Goal: Information Seeking & Learning: Learn about a topic

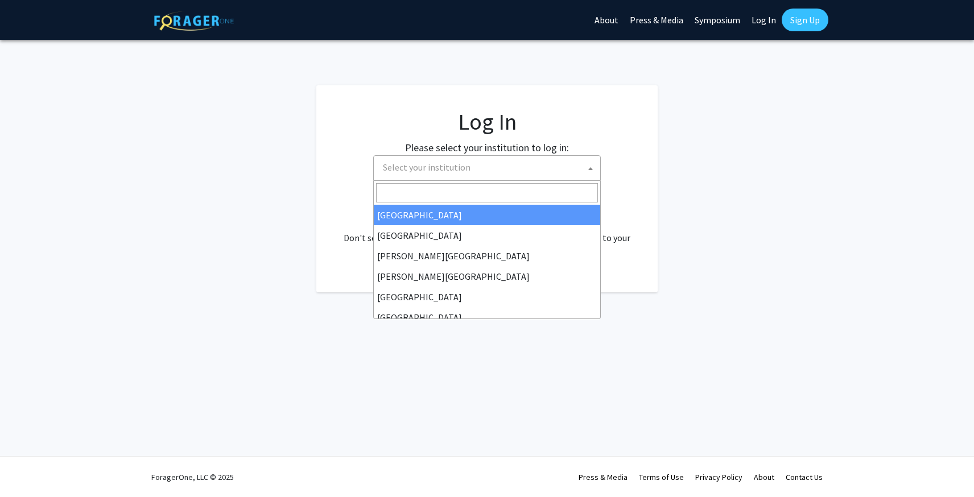
click at [572, 172] on span "Select your institution" at bounding box center [489, 167] width 222 height 23
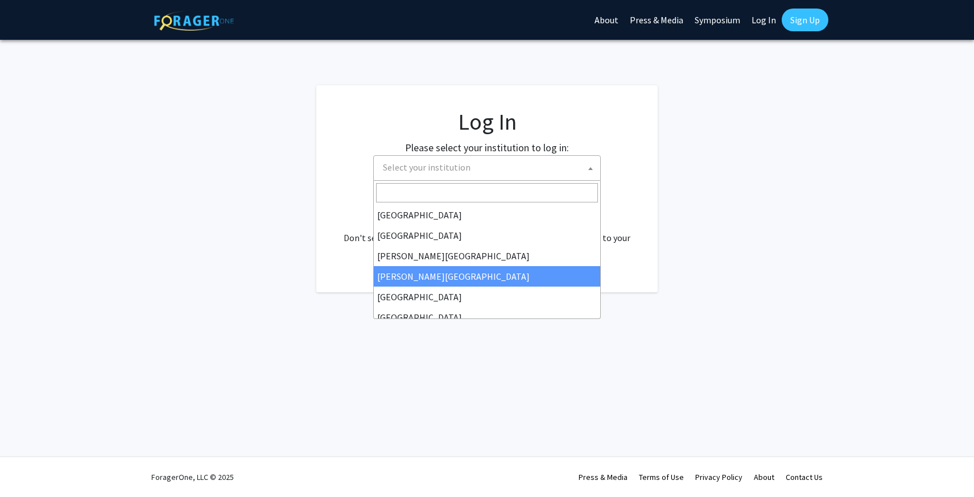
select select "5"
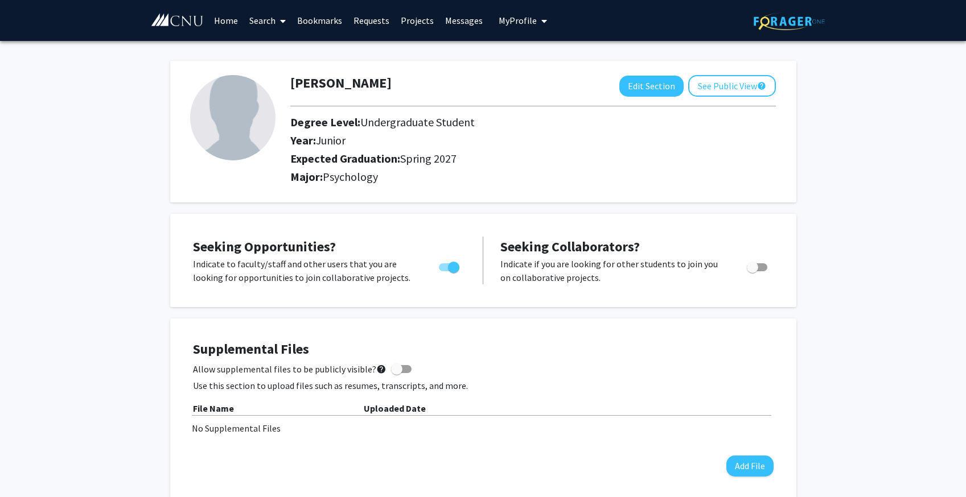
click at [237, 23] on link "Home" at bounding box center [225, 21] width 35 height 40
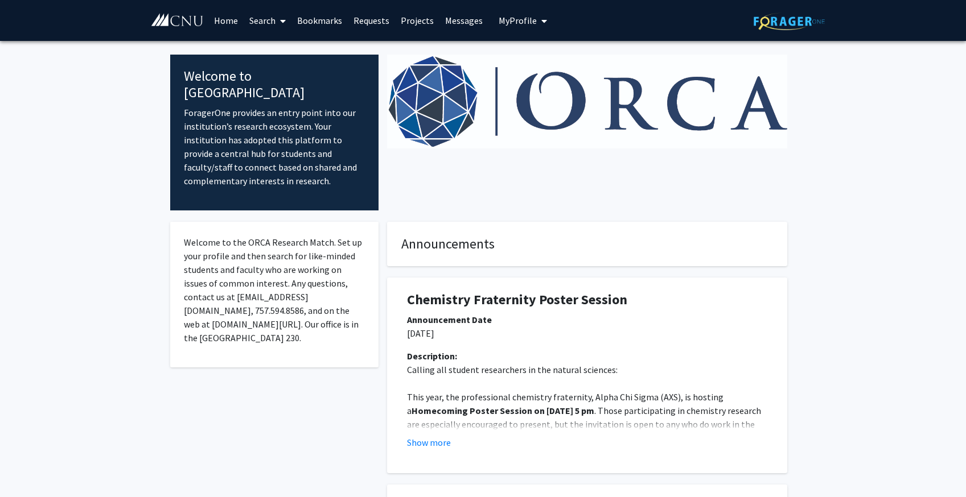
click at [266, 26] on link "Search" at bounding box center [268, 21] width 48 height 40
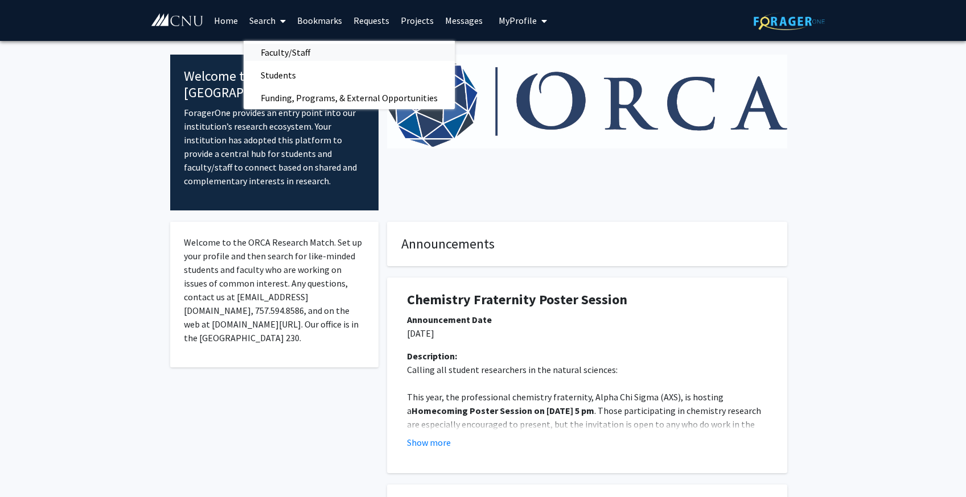
click at [288, 55] on span "Faculty/Staff" at bounding box center [286, 52] width 84 height 23
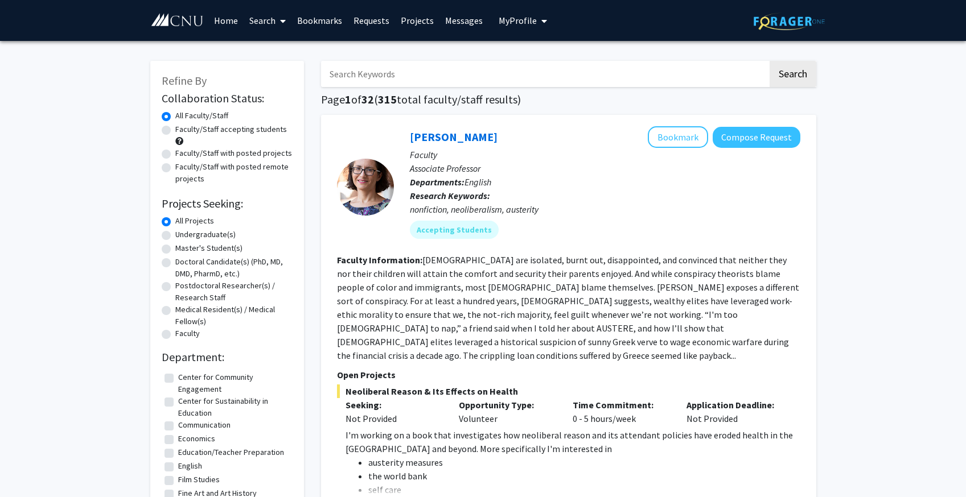
click at [197, 232] on label "Undergraduate(s)" at bounding box center [205, 235] width 60 height 12
click at [183, 232] on input "Undergraduate(s)" at bounding box center [178, 232] width 7 height 7
radio input "true"
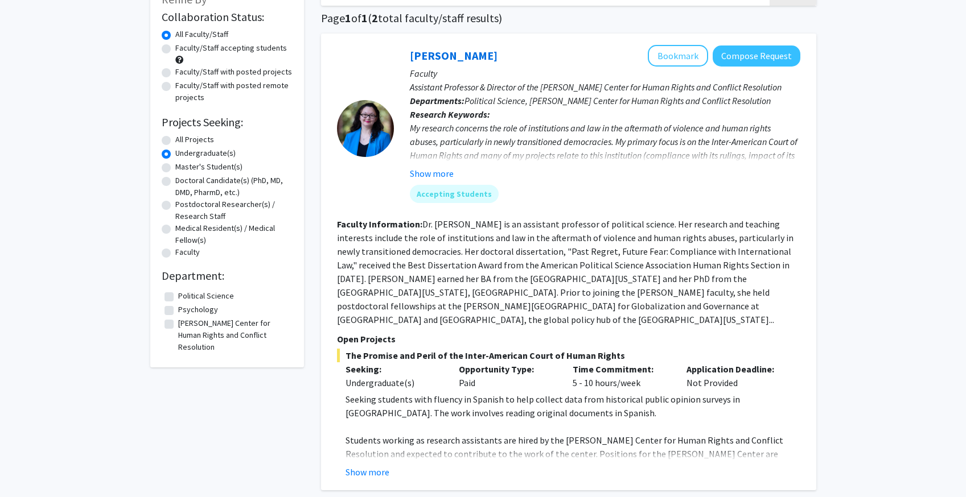
scroll to position [61, 0]
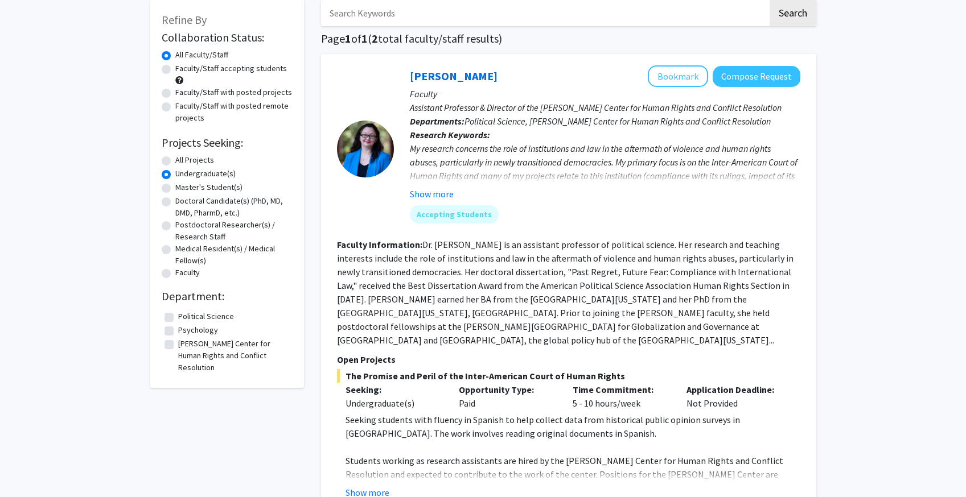
click at [189, 158] on label "All Projects" at bounding box center [194, 160] width 39 height 12
click at [183, 158] on input "All Projects" at bounding box center [178, 157] width 7 height 7
radio input "true"
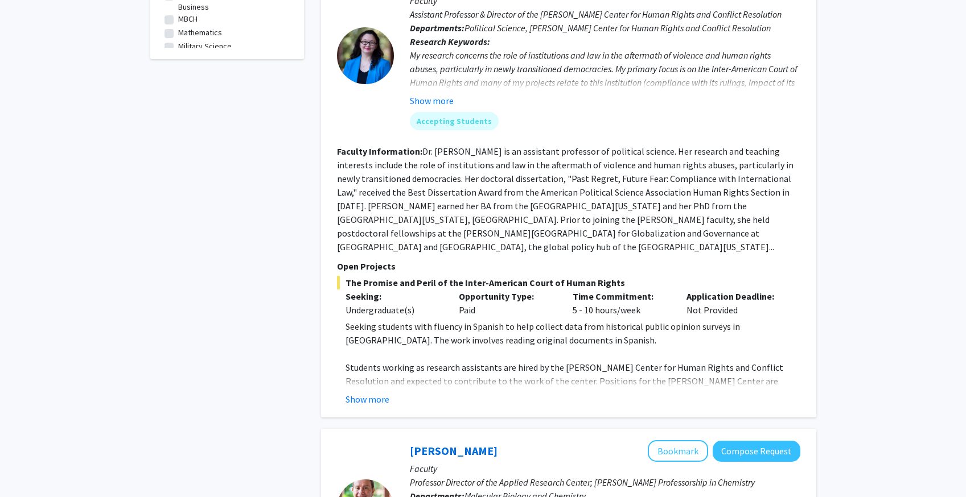
scroll to position [214, 0]
